Goal: Information Seeking & Learning: Understand process/instructions

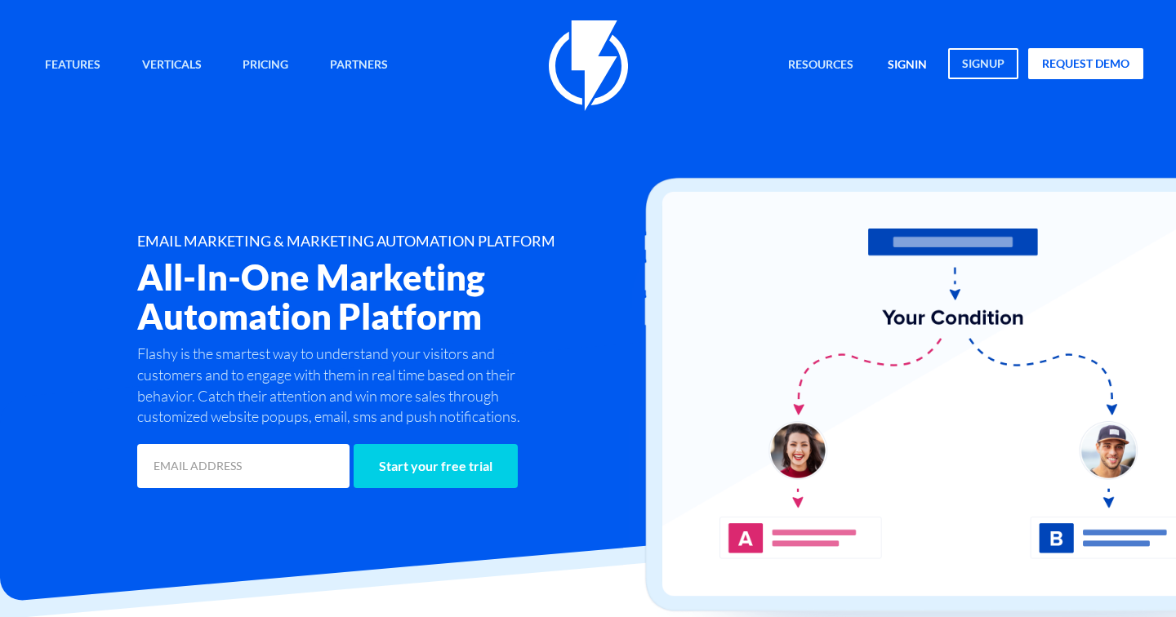
click at [917, 61] on link "signin" at bounding box center [907, 65] width 64 height 35
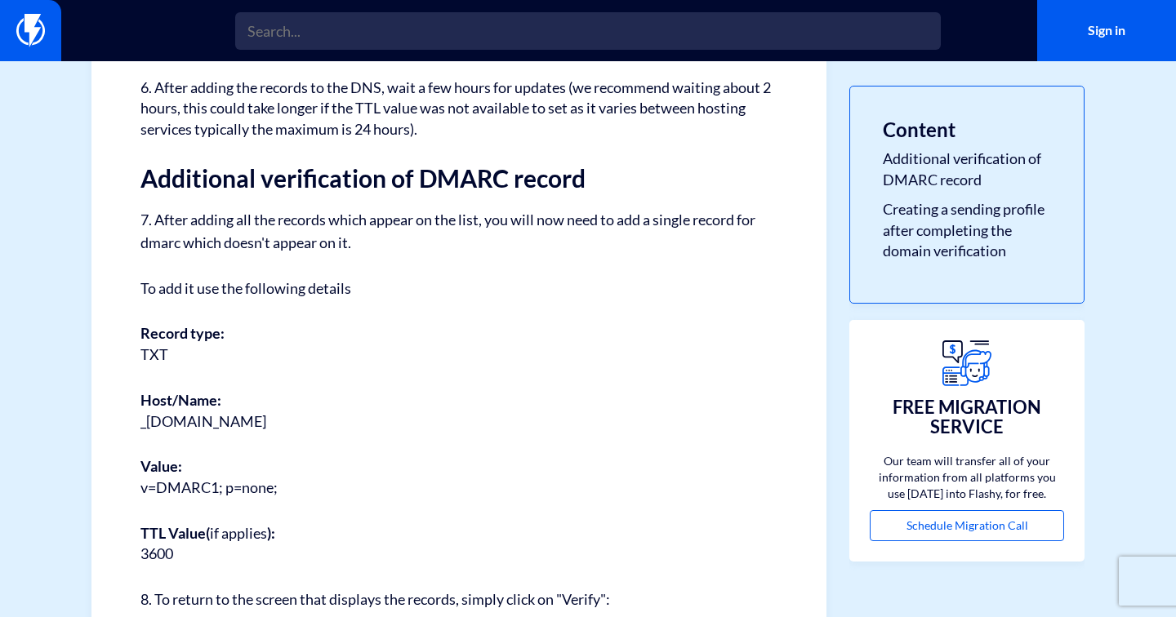
scroll to position [2845, 0]
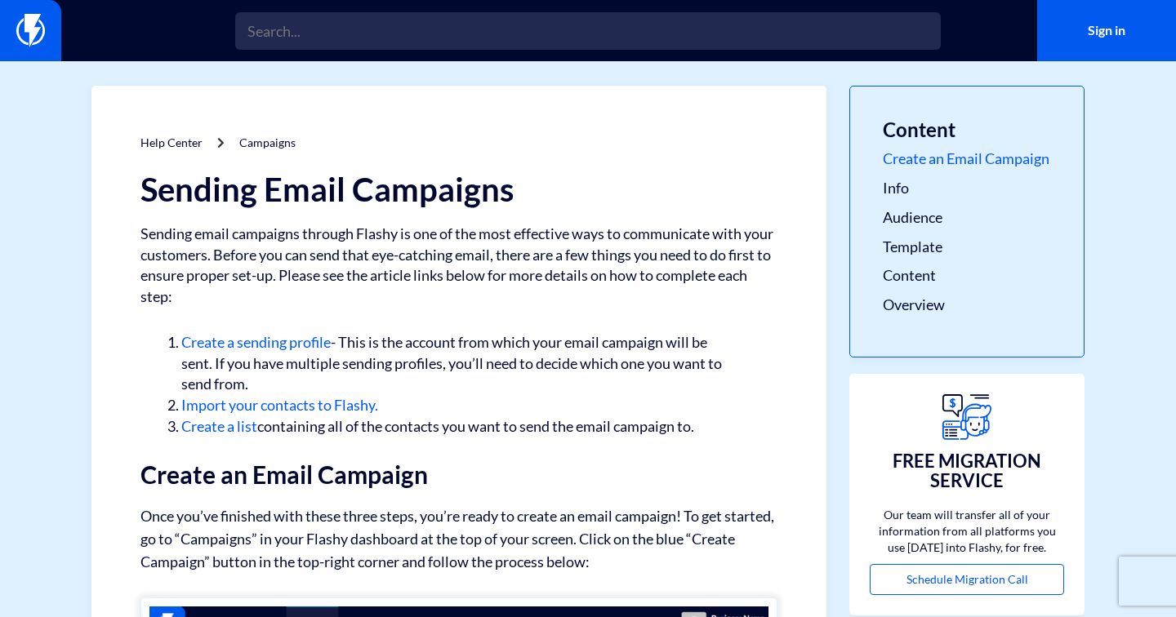
click at [923, 154] on link "Create an Email Campaign" at bounding box center [967, 159] width 168 height 21
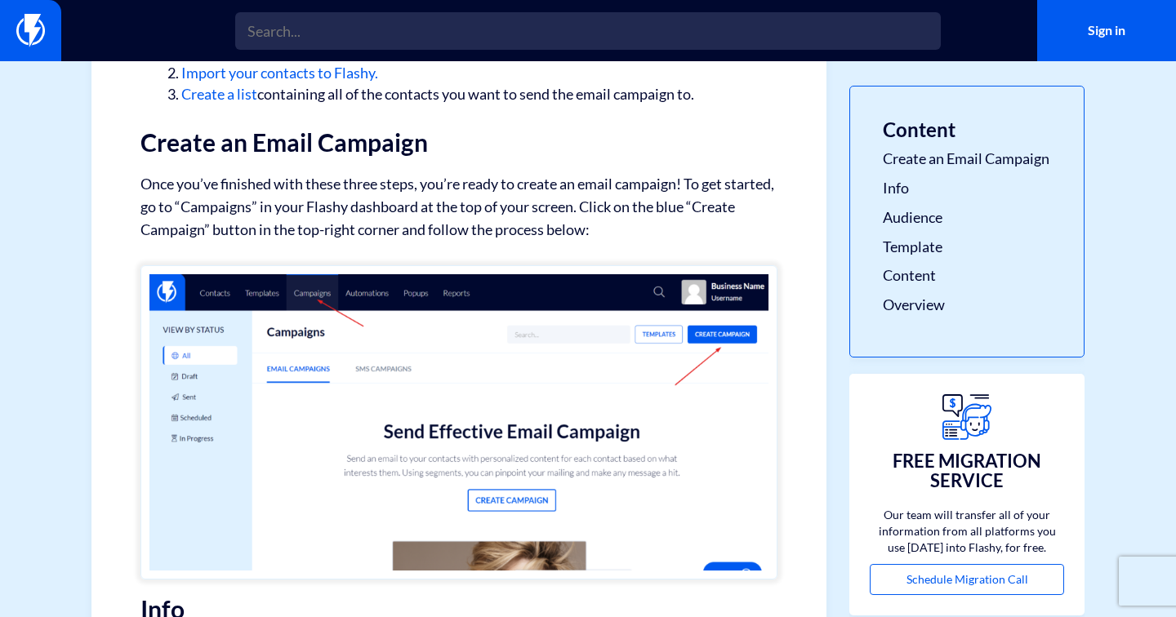
scroll to position [339, 0]
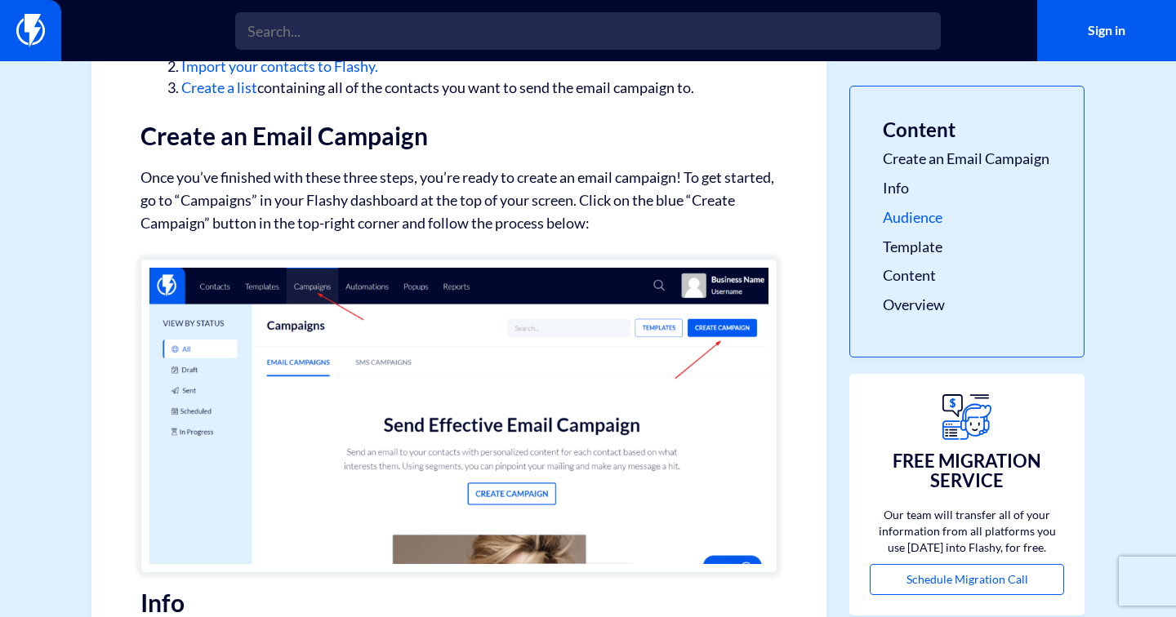
click at [897, 229] on link "Audience" at bounding box center [967, 217] width 168 height 21
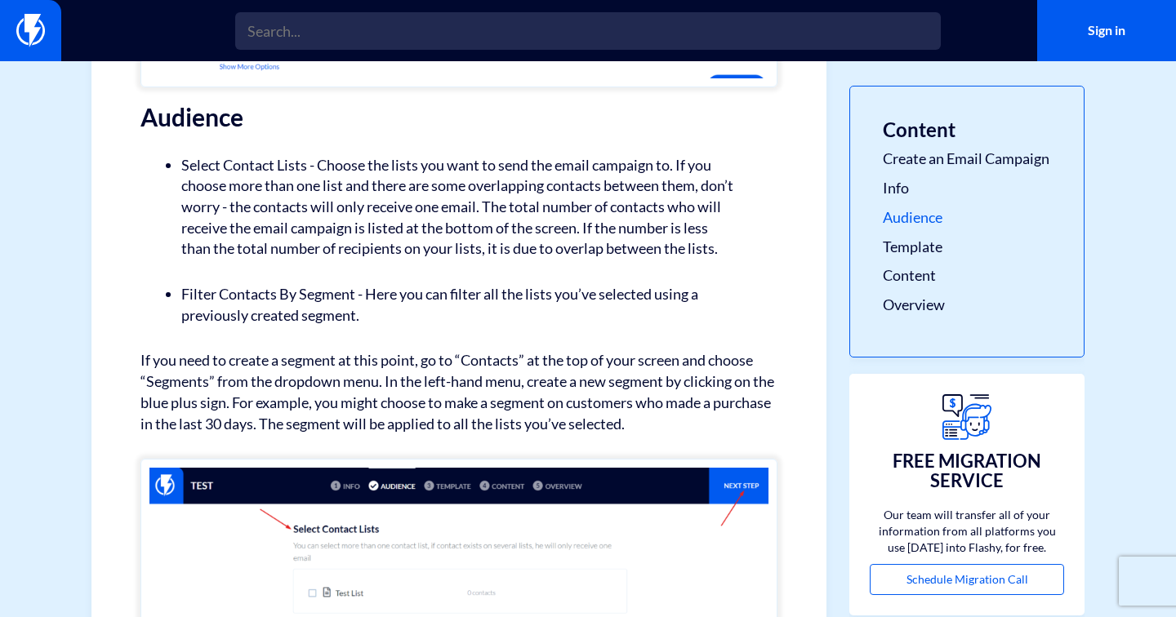
scroll to position [1602, 0]
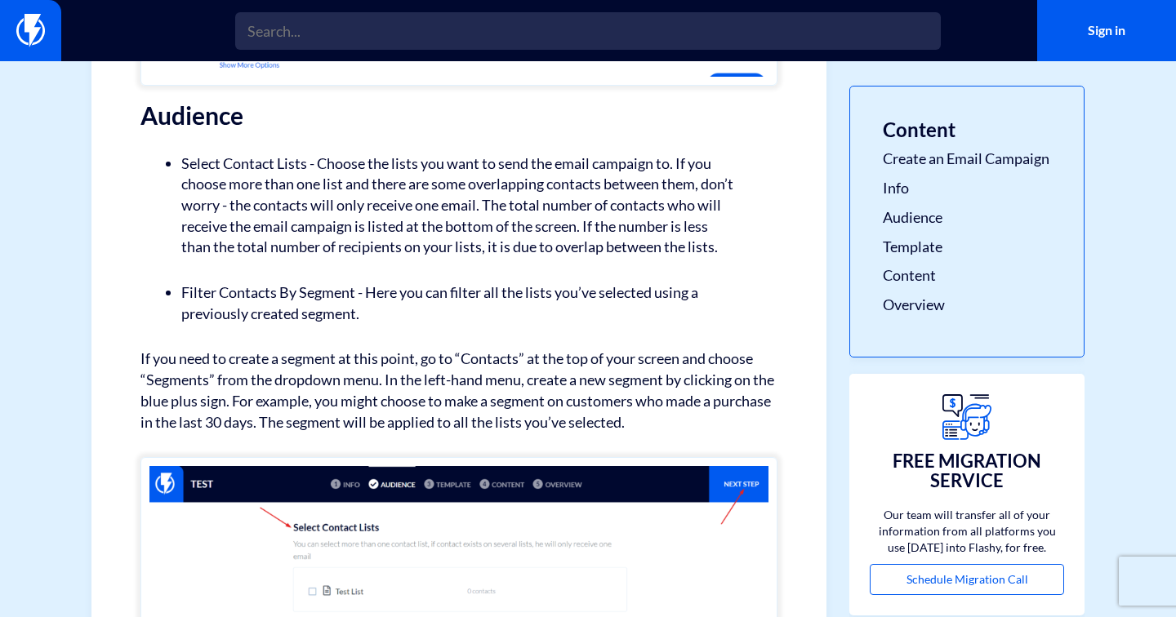
drag, startPoint x: 317, startPoint y: 179, endPoint x: 495, endPoint y: 355, distance: 250.6
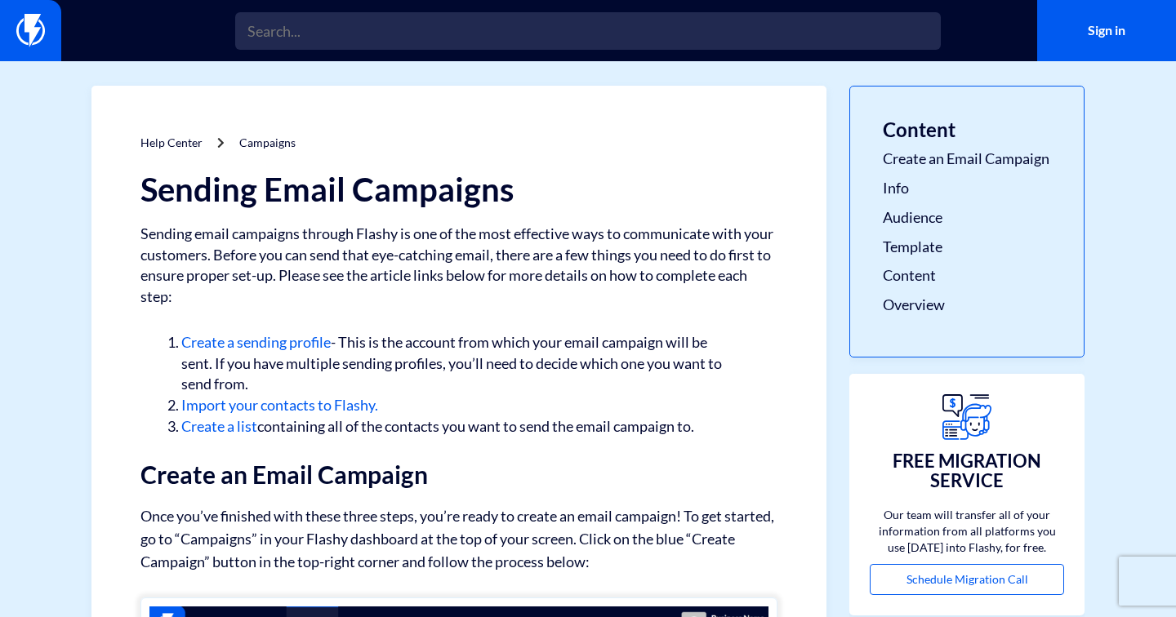
scroll to position [118, 0]
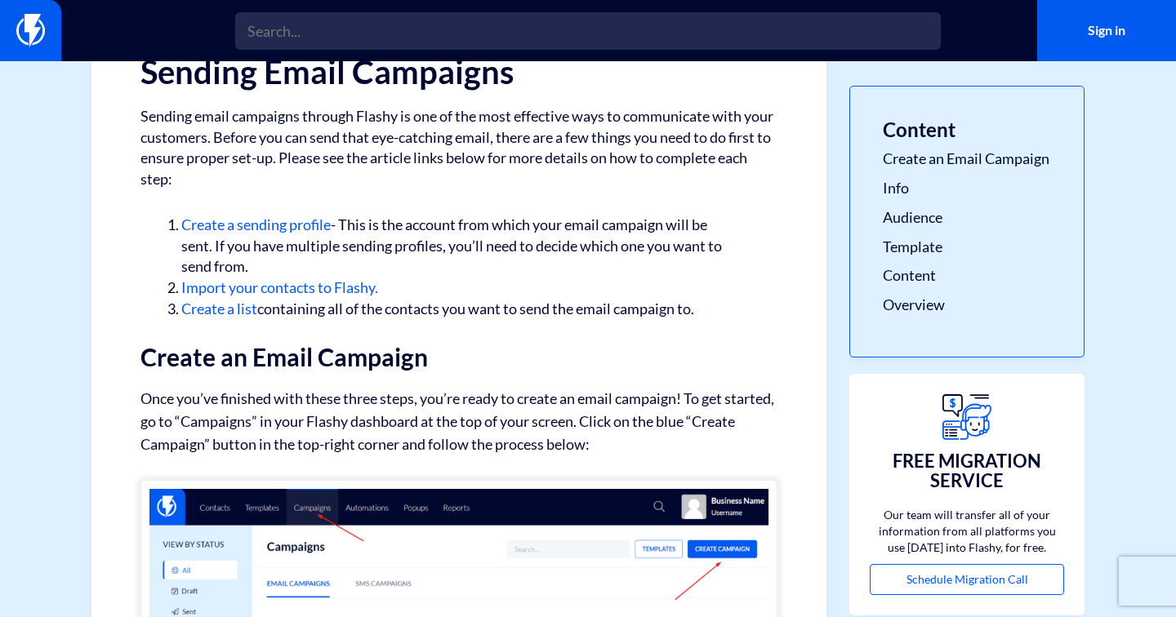
click at [268, 225] on link "Create a sending profile" at bounding box center [255, 225] width 149 height 18
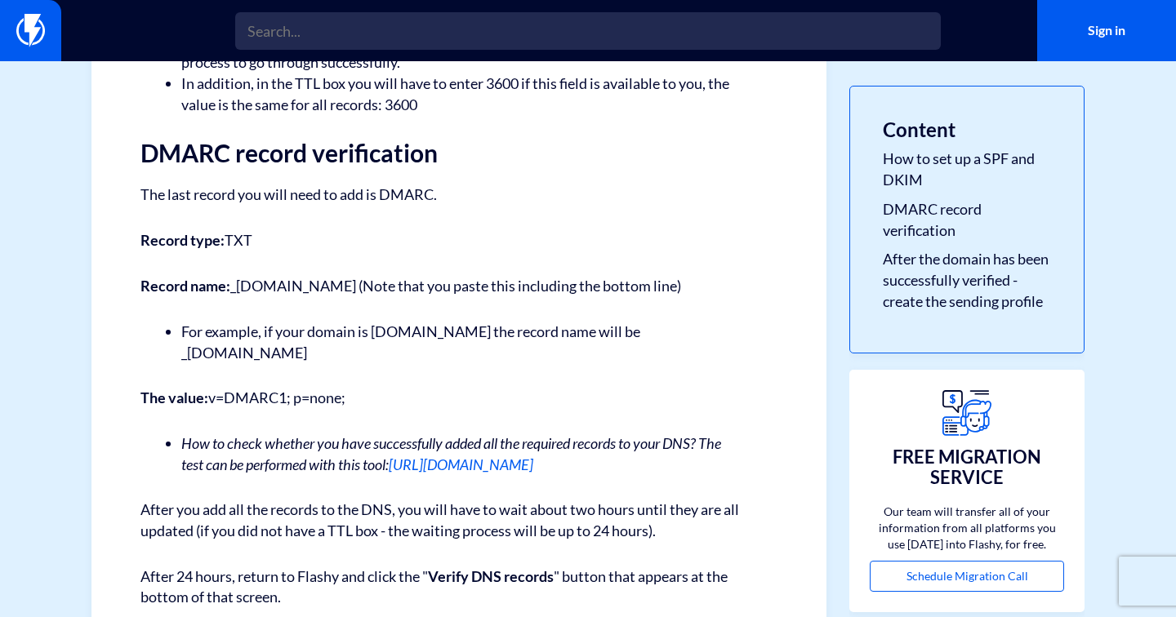
scroll to position [2543, 0]
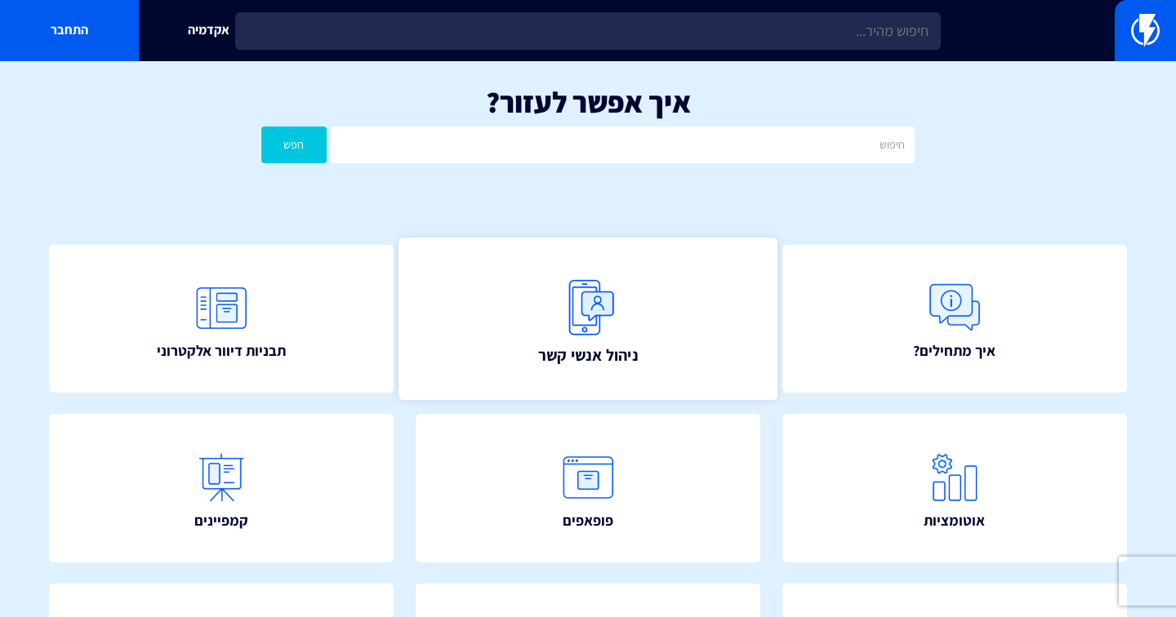
scroll to position [159, 0]
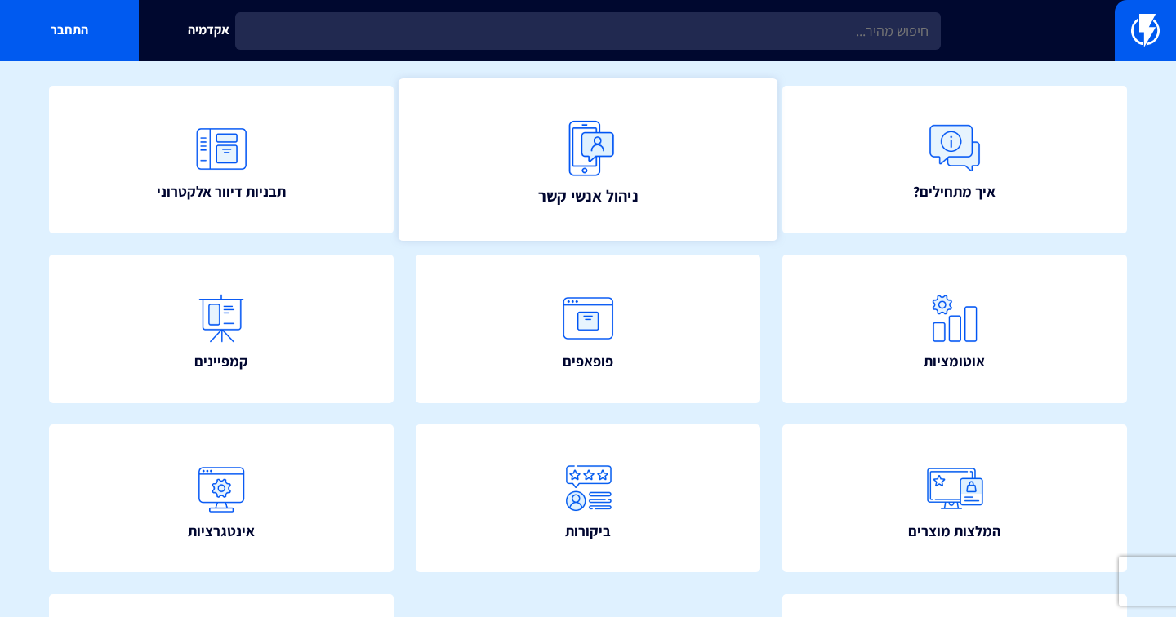
click at [652, 194] on link "ניהול אנשי קשר" at bounding box center [588, 159] width 380 height 162
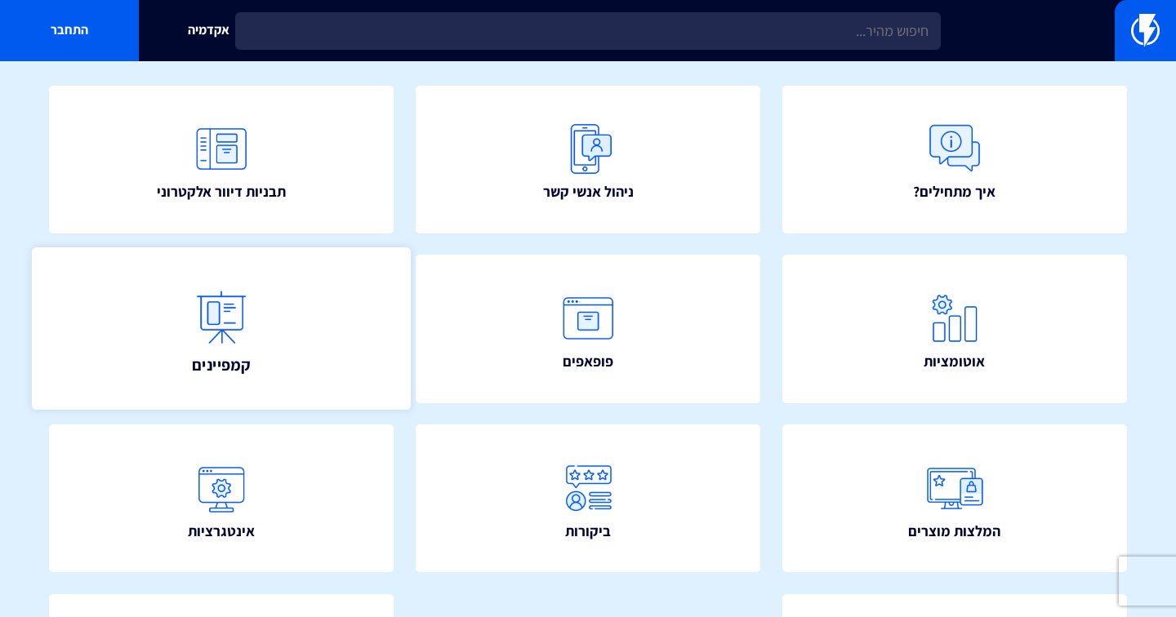
click at [314, 306] on link "קמפיינים" at bounding box center [222, 328] width 380 height 162
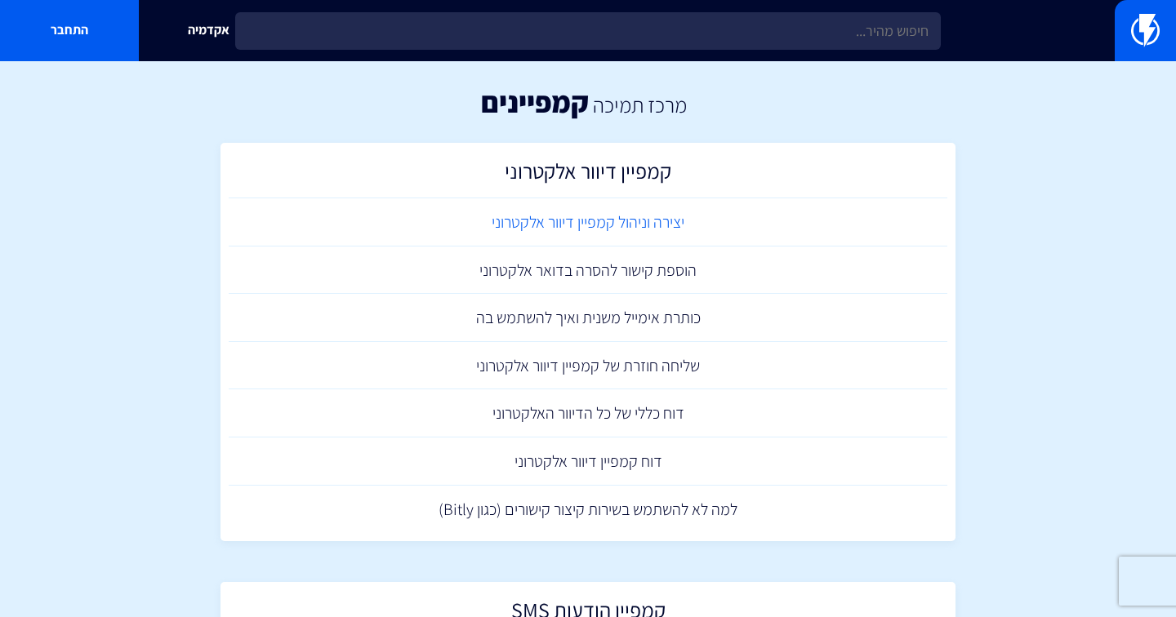
click at [566, 220] on link "יצירה וניהול קמפיין דיוור אלקטרוני" at bounding box center [588, 222] width 719 height 48
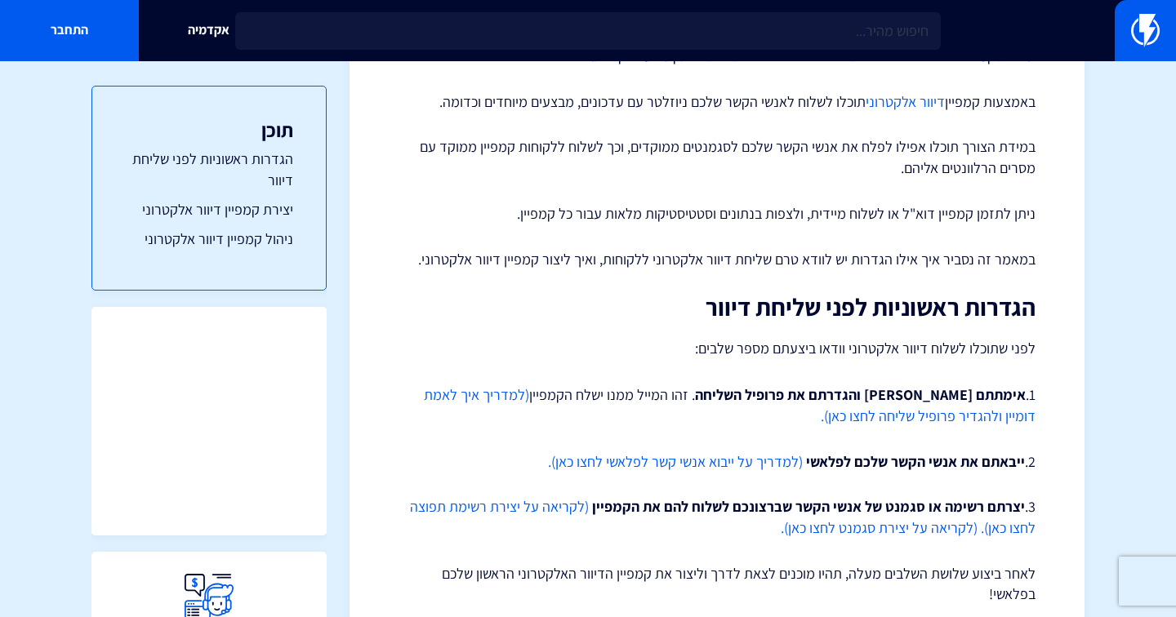
scroll to position [178, 0]
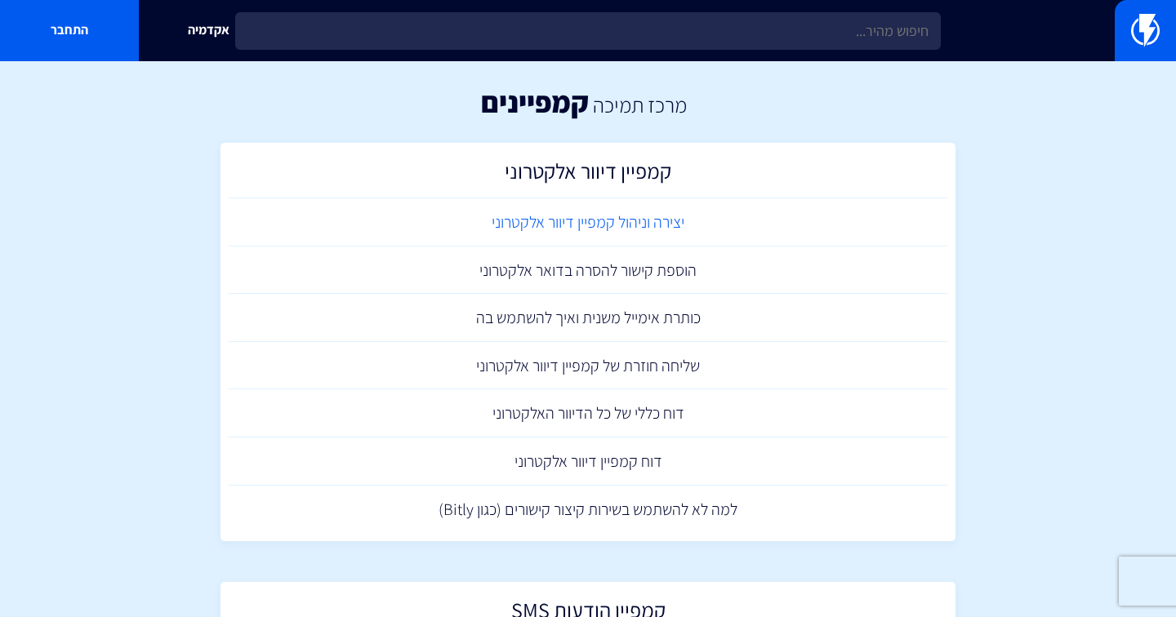
click at [638, 227] on link "יצירה וניהול קמפיין דיוור אלקטרוני" at bounding box center [588, 222] width 719 height 48
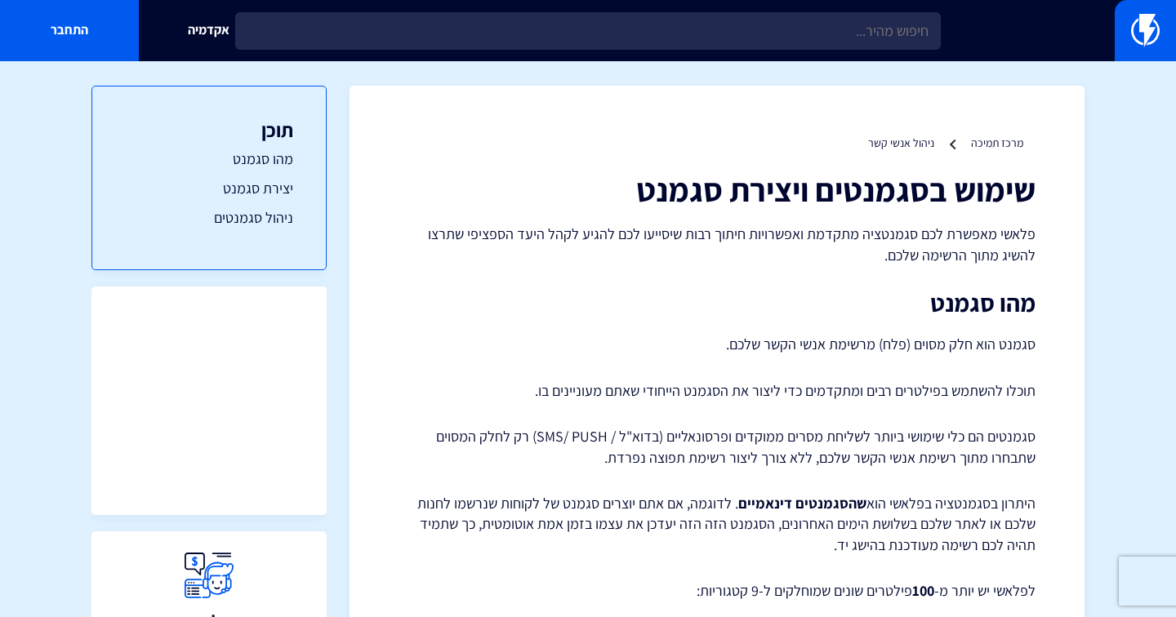
click at [692, 198] on h1 "שימוש בסגמנטים ויצירת סגמנט" at bounding box center [716, 189] width 637 height 36
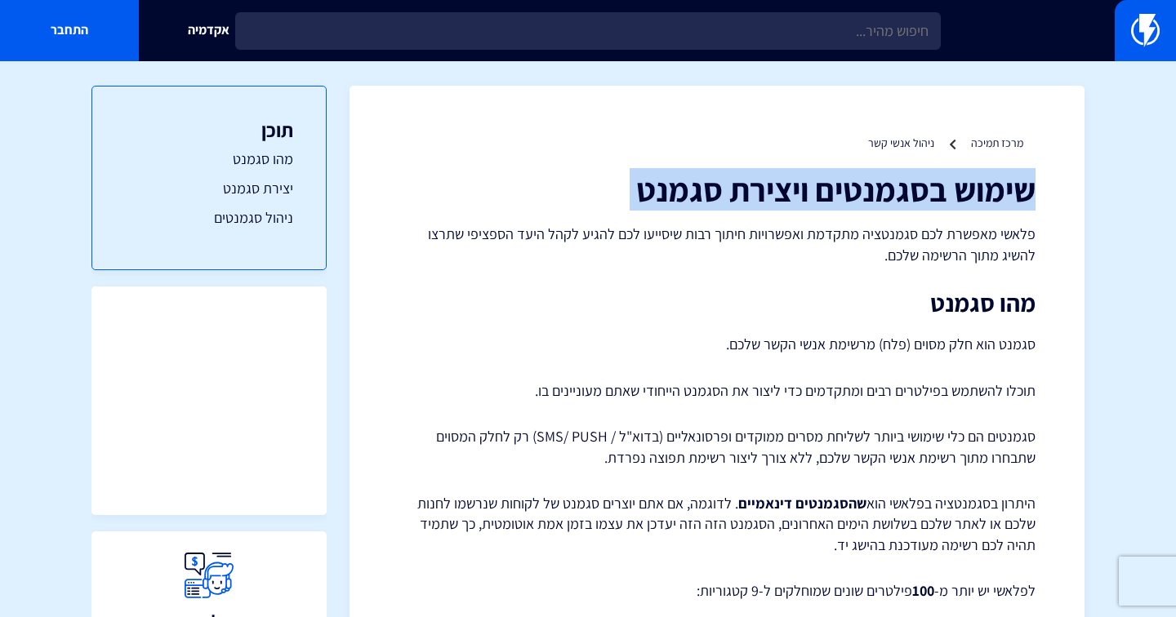
click at [692, 198] on h1 "שימוש בסגמנטים ויצירת סגמנט" at bounding box center [716, 189] width 637 height 36
copy div "שימוש בסגמנטים ויצירת סגמנט"
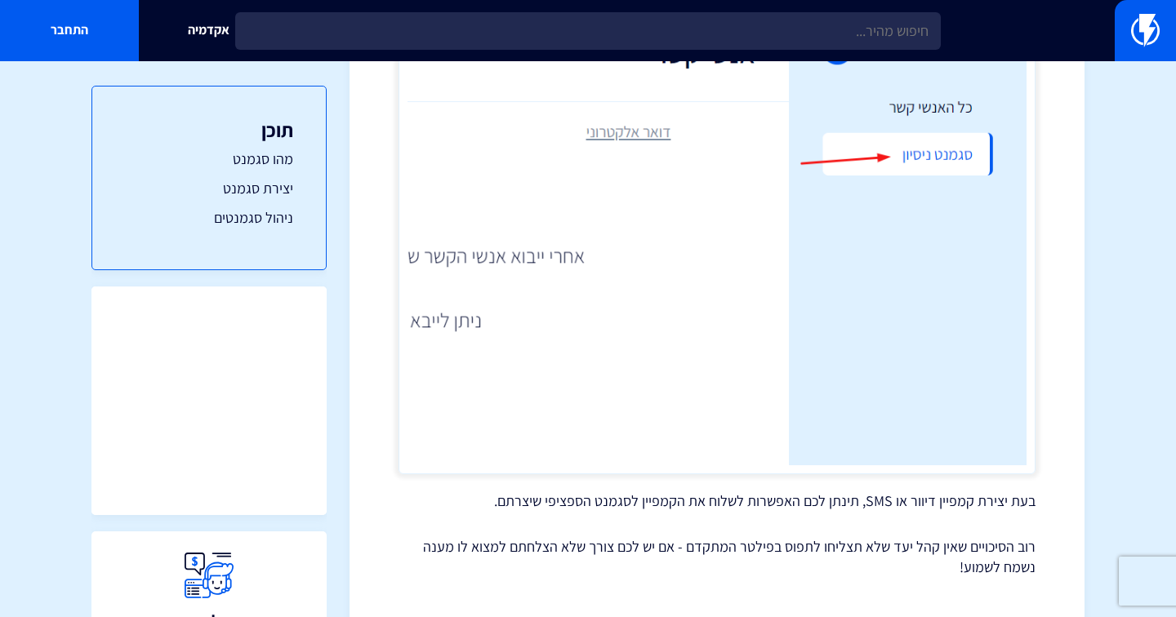
scroll to position [2849, 0]
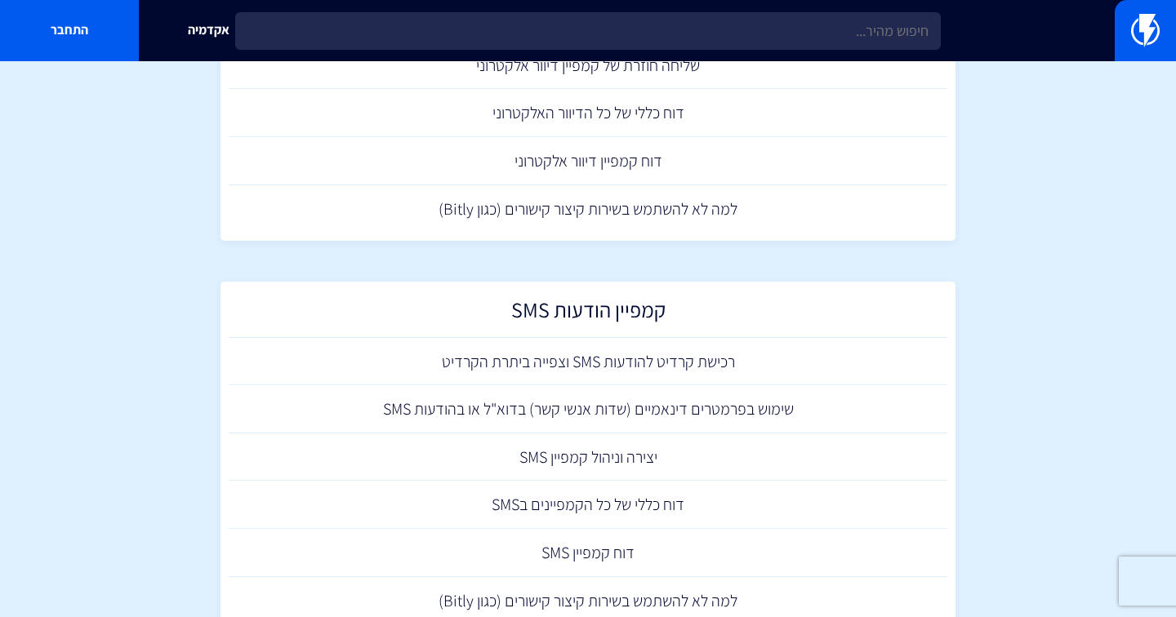
scroll to position [330, 0]
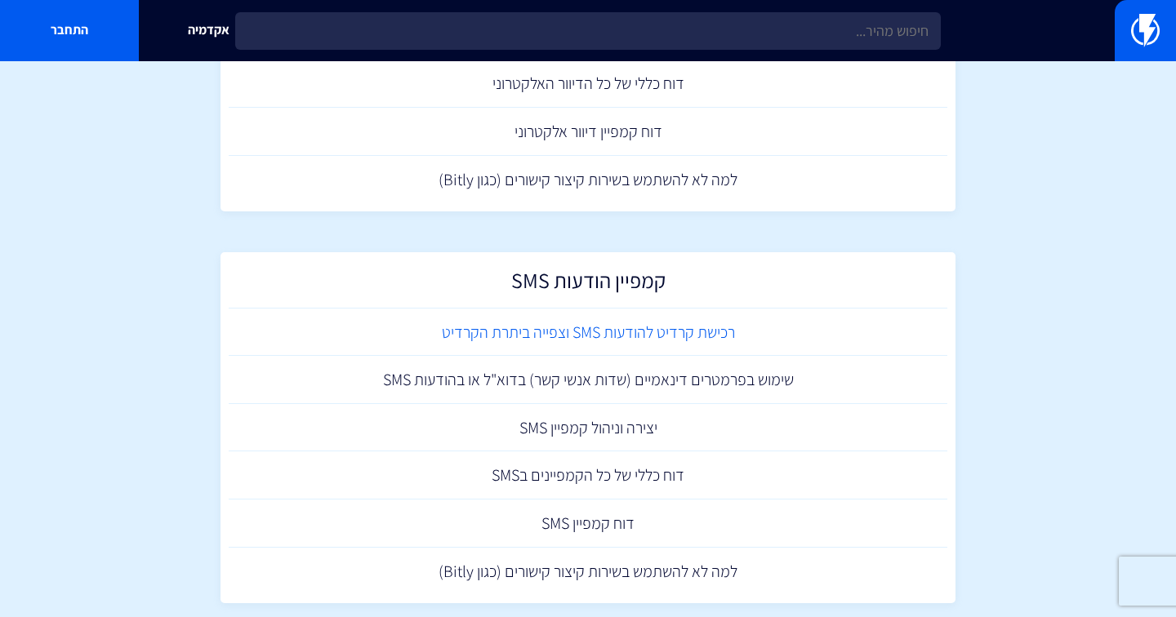
click at [705, 327] on link "רכישת קרדיט להודעות SMS וצפייה ביתרת הקרדיט" at bounding box center [588, 333] width 719 height 48
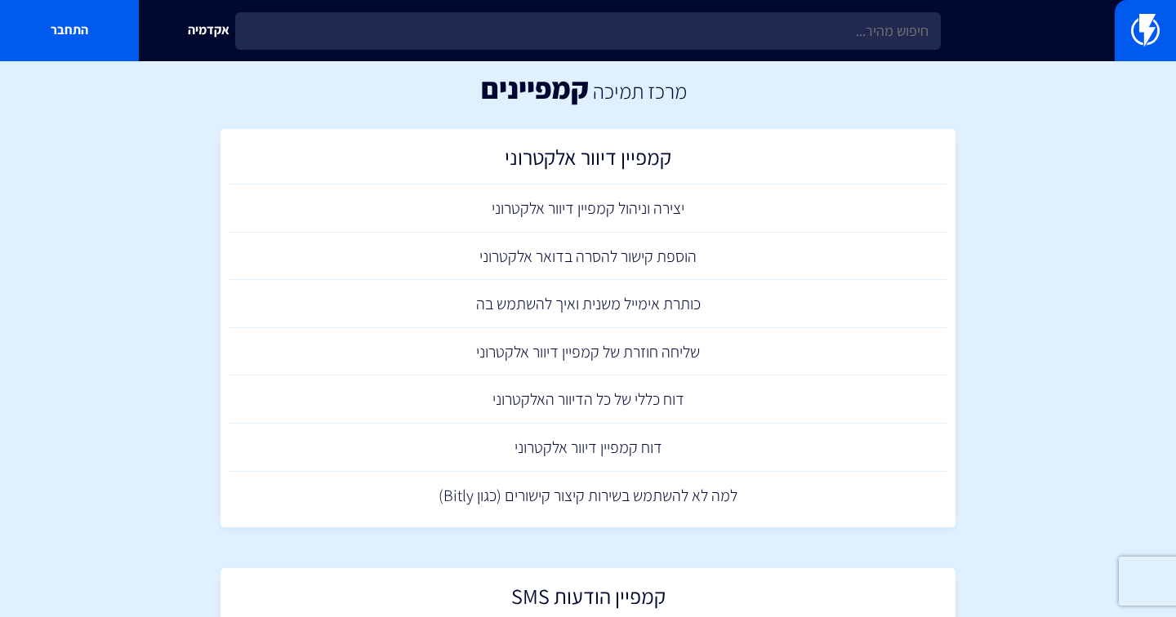
scroll to position [11, 0]
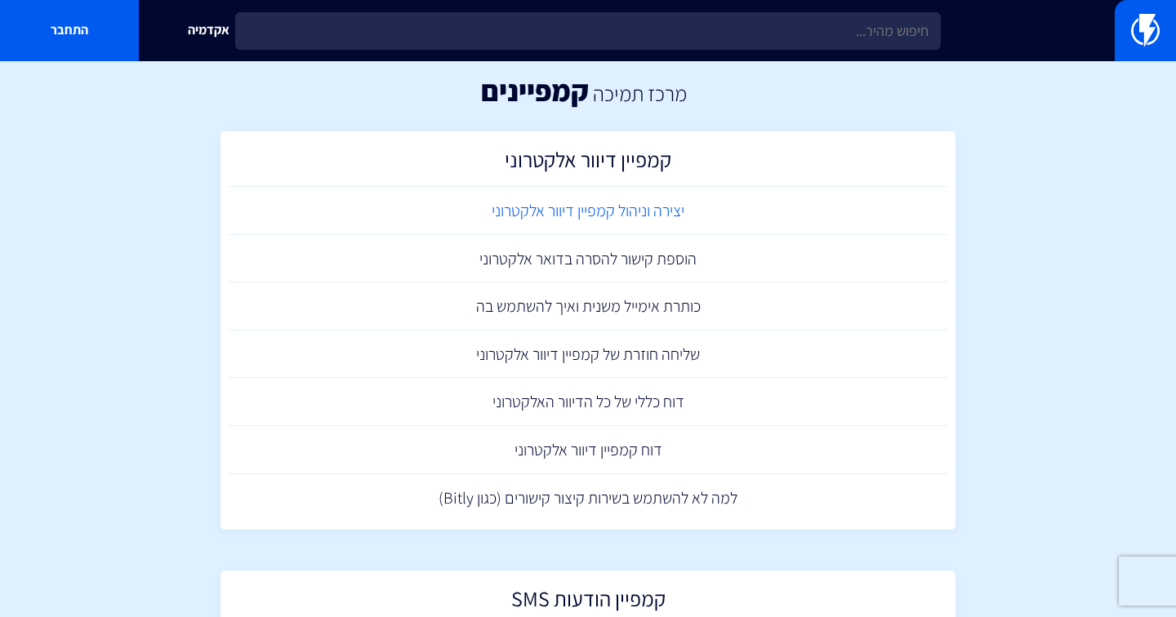
click at [547, 212] on link "יצירה וניהול קמפיין דיוור אלקטרוני" at bounding box center [588, 211] width 719 height 48
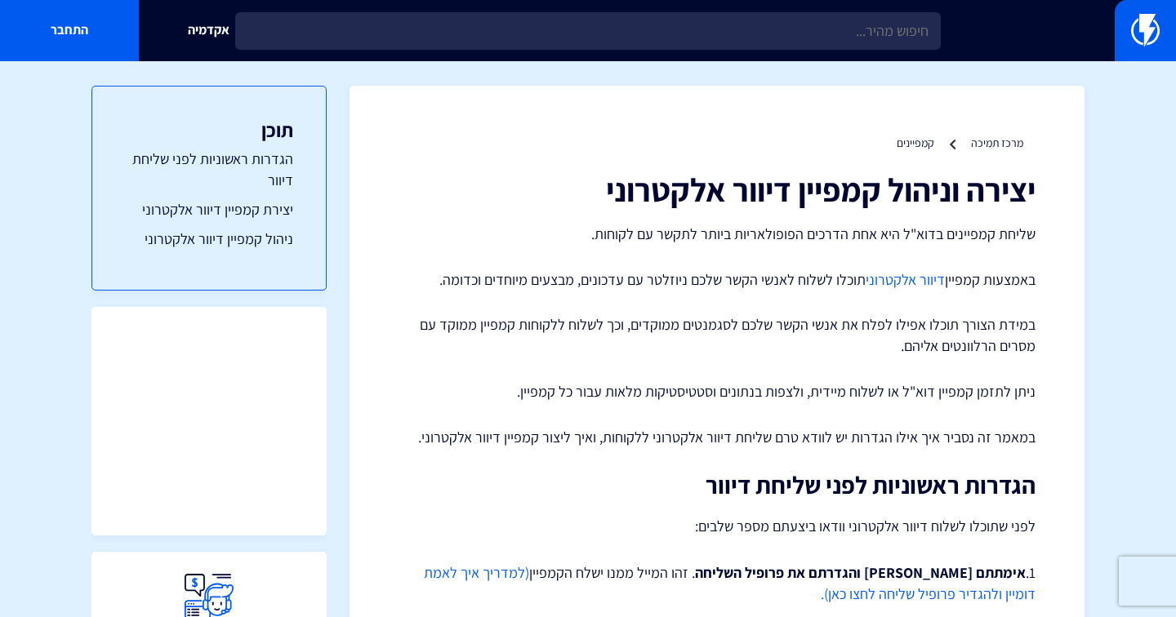
click at [811, 195] on h1 "יצירה וניהול קמפיין דיוור אלקטרוני" at bounding box center [716, 189] width 637 height 36
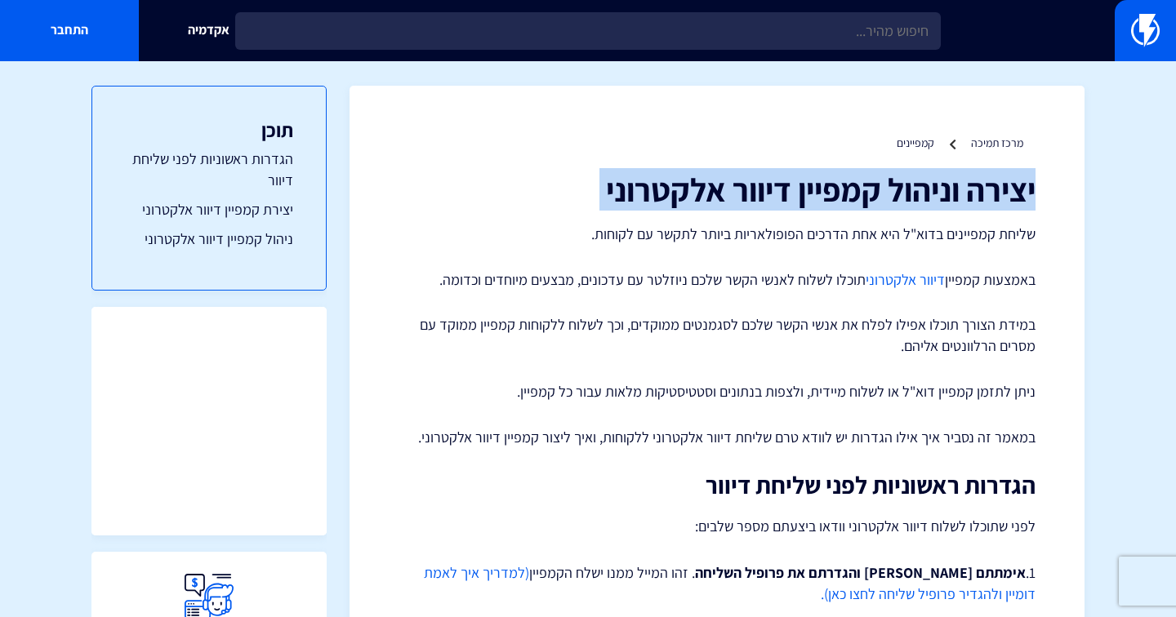
click at [811, 195] on h1 "יצירה וניהול קמפיין דיוור אלקטרוני" at bounding box center [716, 189] width 637 height 36
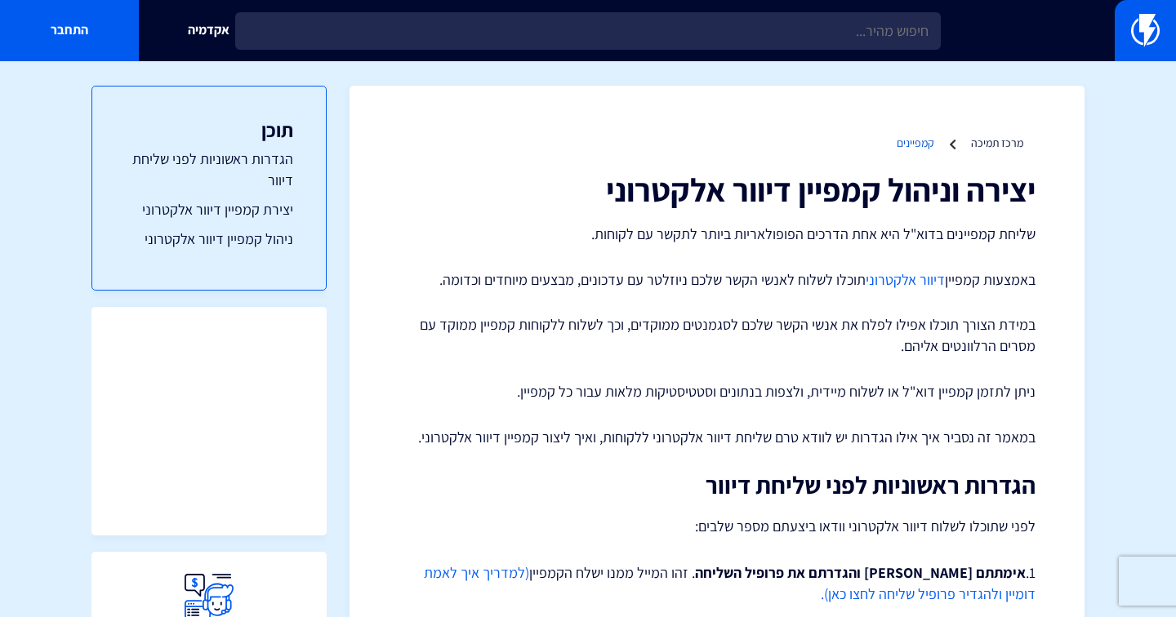
click at [928, 135] on li "קמפיינים" at bounding box center [916, 143] width 38 height 16
click at [918, 140] on link "קמפיינים" at bounding box center [916, 143] width 38 height 15
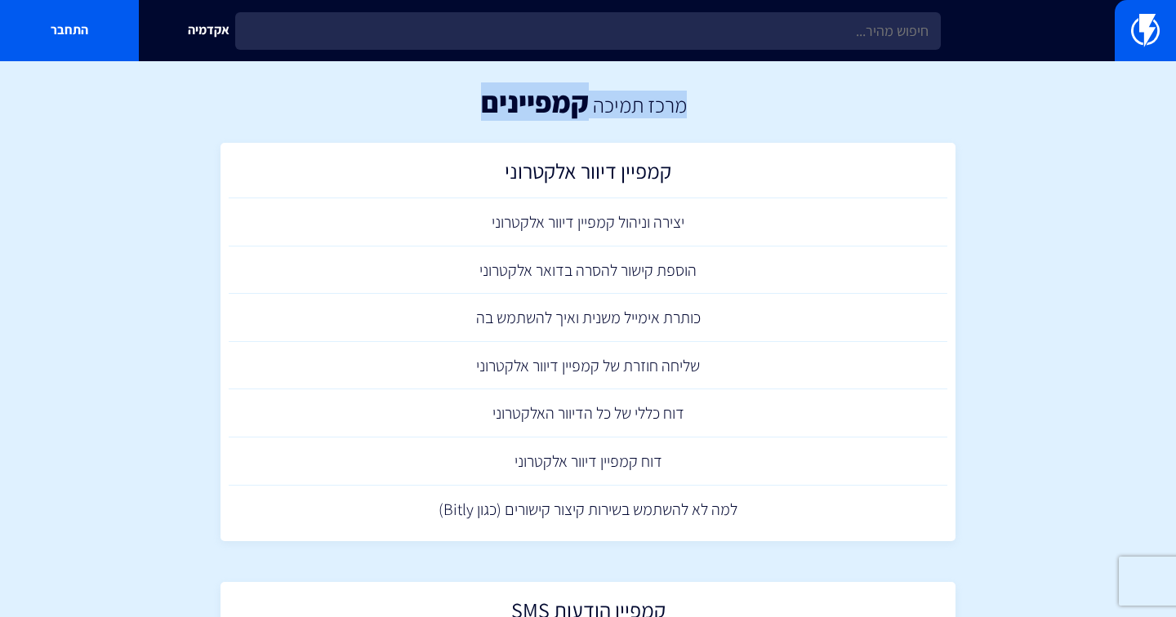
drag, startPoint x: 467, startPoint y: 111, endPoint x: 695, endPoint y: 96, distance: 228.3
click at [695, 96] on div "מרכז תמיכה קמפיינים" at bounding box center [588, 102] width 1176 height 82
copy div "מרכז תמיכה קמפיינים"
